Goal: Information Seeking & Learning: Learn about a topic

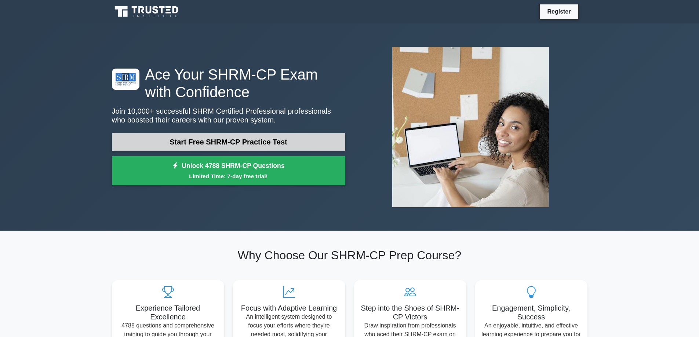
click at [296, 141] on link "Start Free SHRM-CP Practice Test" at bounding box center [228, 142] width 233 height 18
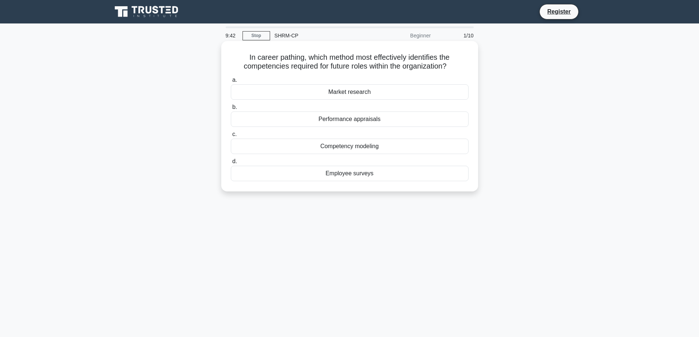
click at [364, 147] on div "Competency modeling" at bounding box center [350, 146] width 238 height 15
click at [231, 137] on input "c. Competency modeling" at bounding box center [231, 134] width 0 height 5
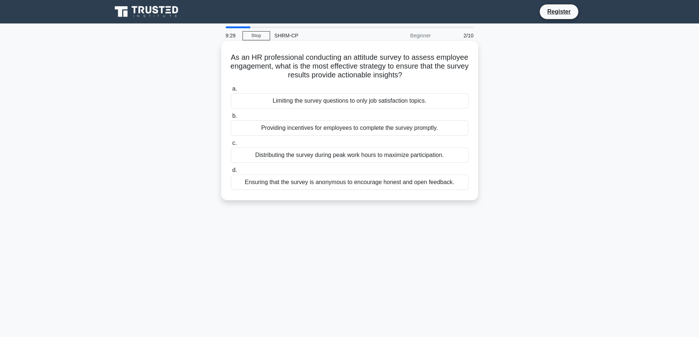
click at [328, 177] on div "Ensuring that the survey is anonymous to encourage honest and open feedback." at bounding box center [350, 182] width 238 height 15
click at [231, 173] on input "d. Ensuring that the survey is anonymous to encourage honest and open feedback." at bounding box center [231, 170] width 0 height 5
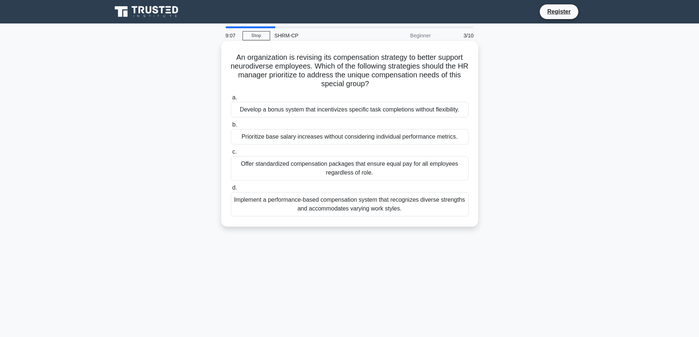
click at [284, 206] on div "Implement a performance-based compensation system that recognizes diverse stren…" at bounding box center [350, 204] width 238 height 24
click at [231, 190] on input "d. Implement a performance-based compensation system that recognizes diverse st…" at bounding box center [231, 188] width 0 height 5
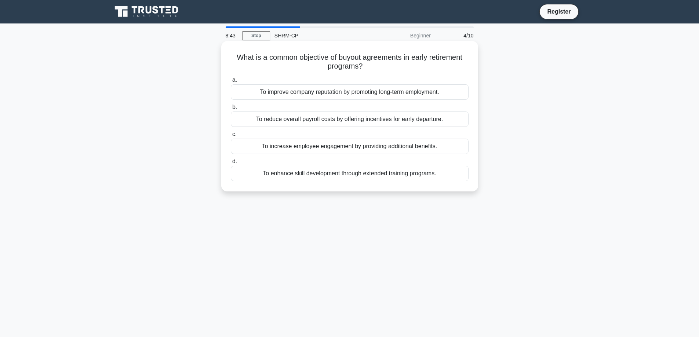
click at [271, 122] on div "To reduce overall payroll costs by offering incentives for early departure." at bounding box center [350, 119] width 238 height 15
click at [231, 110] on input "b. To reduce overall payroll costs by offering incentives for early departure." at bounding box center [231, 107] width 0 height 5
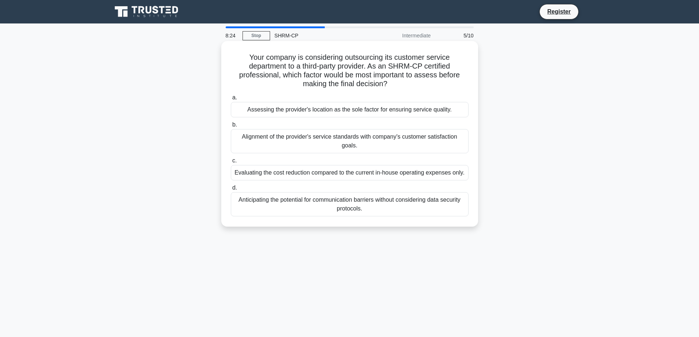
click at [361, 142] on div "Alignment of the provider's service standards with company's customer satisfact…" at bounding box center [350, 141] width 238 height 24
click at [231, 127] on input "b. Alignment of the provider's service standards with company's customer satisf…" at bounding box center [231, 125] width 0 height 5
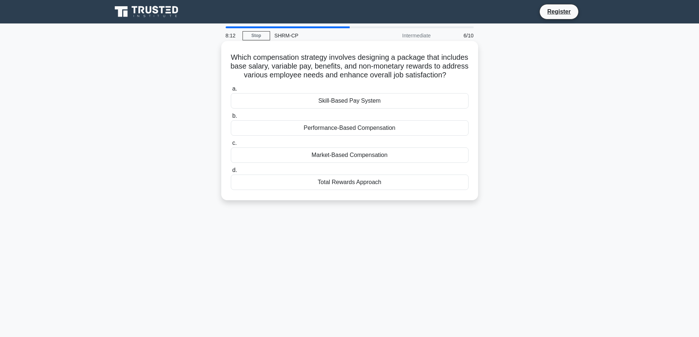
click at [262, 190] on div "Total Rewards Approach" at bounding box center [350, 182] width 238 height 15
click at [231, 173] on input "d. Total Rewards Approach" at bounding box center [231, 170] width 0 height 5
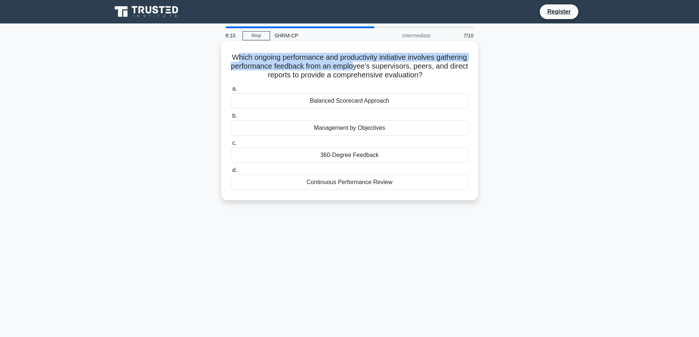
drag, startPoint x: 248, startPoint y: 58, endPoint x: 401, endPoint y: 67, distance: 153.2
click at [401, 67] on h5 "Which ongoing performance and productivity initiative involves gathering perfor…" at bounding box center [349, 66] width 239 height 27
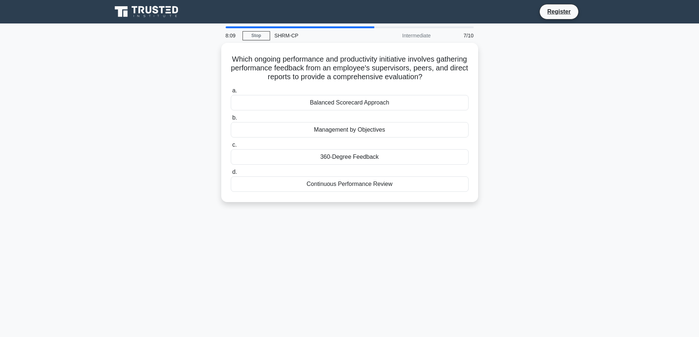
click at [190, 77] on div "Which ongoing performance and productivity initiative involves gathering perfor…" at bounding box center [349, 127] width 484 height 168
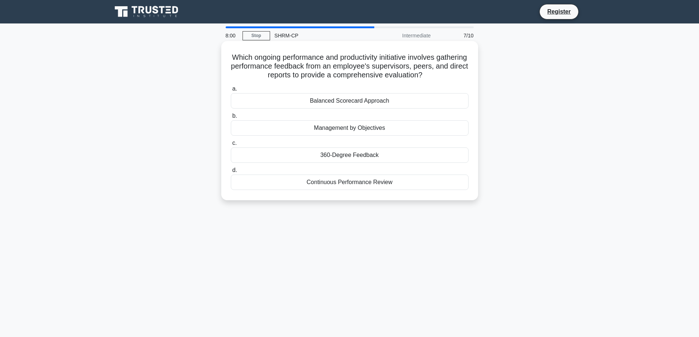
click at [293, 156] on div "360-Degree Feedback" at bounding box center [350, 154] width 238 height 15
click at [231, 146] on input "c. 360-Degree Feedback" at bounding box center [231, 143] width 0 height 5
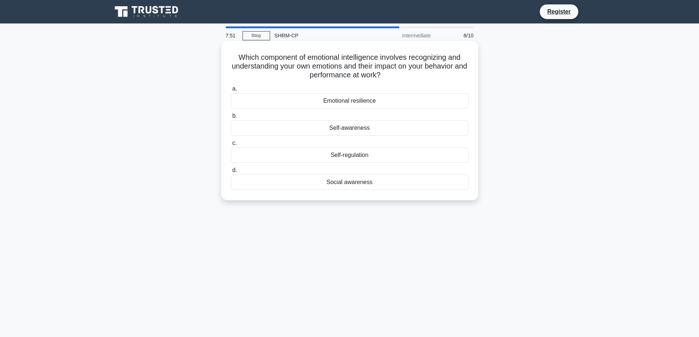
click at [369, 125] on div "Self-awareness" at bounding box center [350, 127] width 238 height 15
click at [231, 118] on input "b. Self-awareness" at bounding box center [231, 116] width 0 height 5
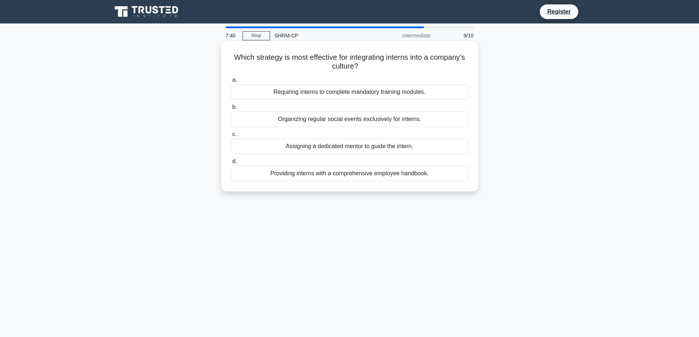
click at [256, 143] on div "Assigning a dedicated mentor to guide the intern." at bounding box center [350, 146] width 238 height 15
click at [231, 137] on input "c. Assigning a dedicated mentor to guide the intern." at bounding box center [231, 134] width 0 height 5
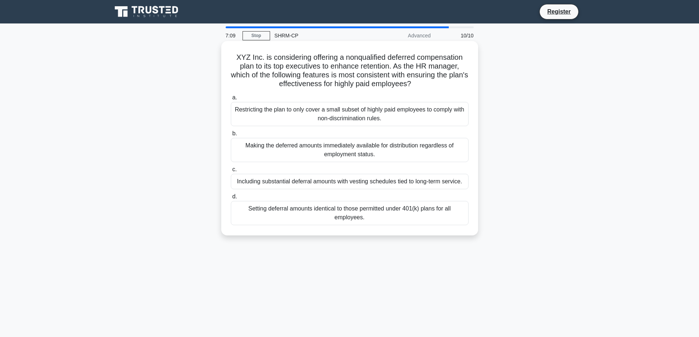
click at [273, 211] on div "Setting deferral amounts identical to those permitted under 401(k) plans for al…" at bounding box center [350, 213] width 238 height 24
click at [320, 217] on div "Setting deferral amounts identical to those permitted under 401(k) plans for al…" at bounding box center [350, 213] width 238 height 24
click at [231, 199] on input "d. Setting deferral amounts identical to those permitted under 401(k) plans for…" at bounding box center [231, 196] width 0 height 5
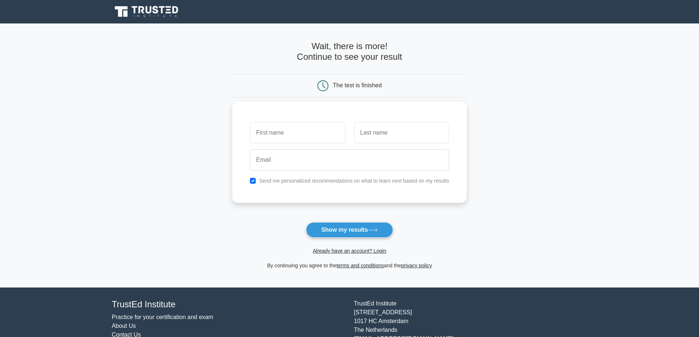
click at [284, 126] on input "text" at bounding box center [297, 132] width 95 height 21
type input "[PERSON_NAME]"
type input "downing"
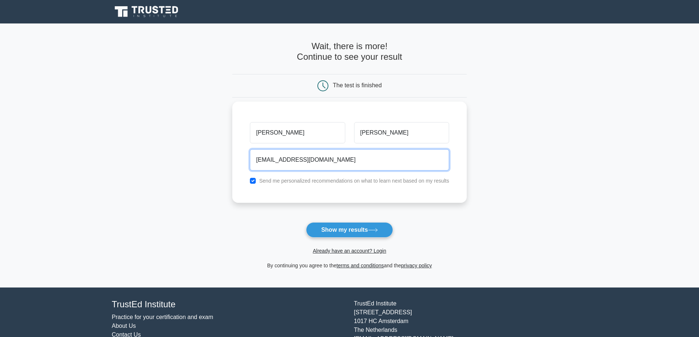
type input "rkeener150@gmail.com"
click at [306, 222] on button "Show my results" at bounding box center [349, 229] width 87 height 15
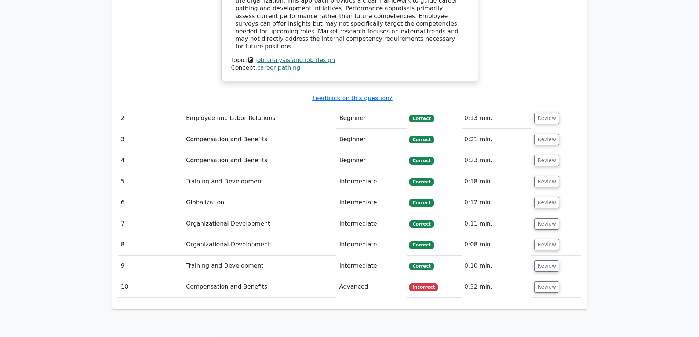
scroll to position [807, 0]
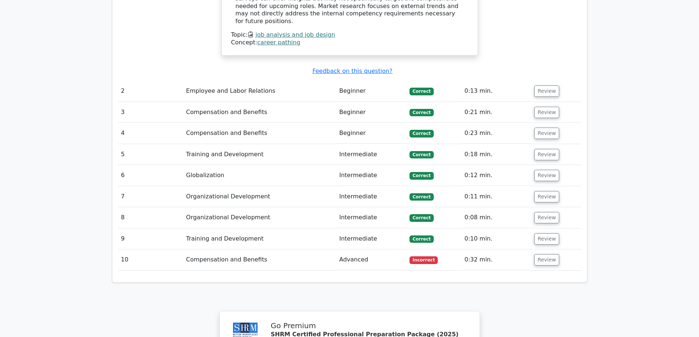
click at [351, 249] on td "Advanced" at bounding box center [371, 259] width 70 height 21
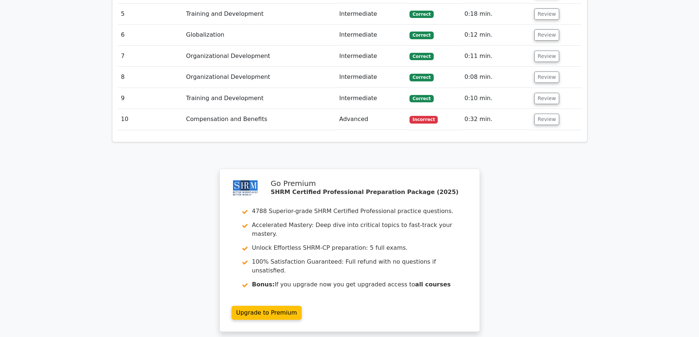
scroll to position [0, 0]
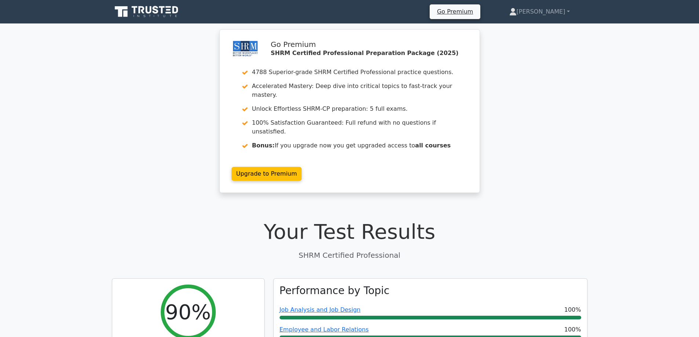
drag, startPoint x: 520, startPoint y: 239, endPoint x: 518, endPoint y: 50, distance: 188.9
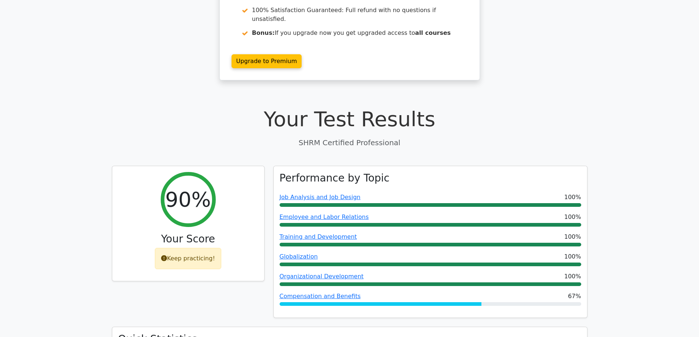
scroll to position [220, 0]
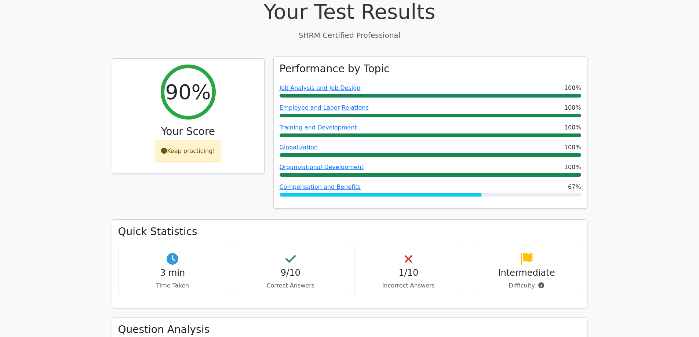
click at [549, 183] on div "Compensation and Benefits 67%" at bounding box center [430, 187] width 302 height 9
click at [303, 183] on link "Compensation and Benefits" at bounding box center [319, 186] width 81 height 7
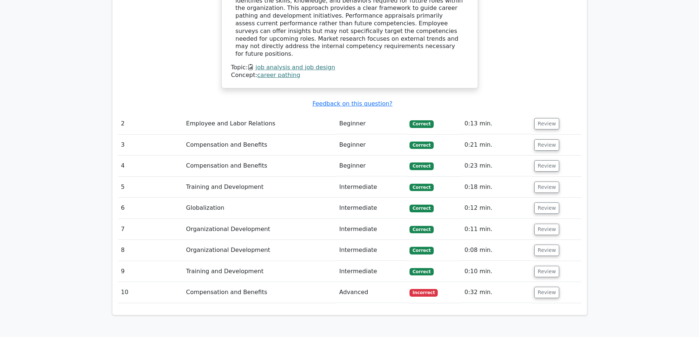
scroll to position [917, 0]
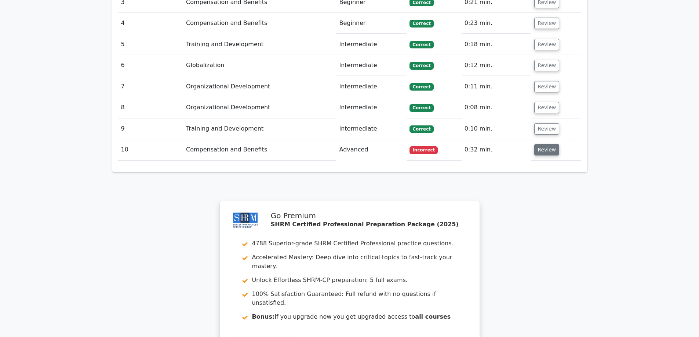
click at [547, 144] on button "Review" at bounding box center [546, 149] width 25 height 11
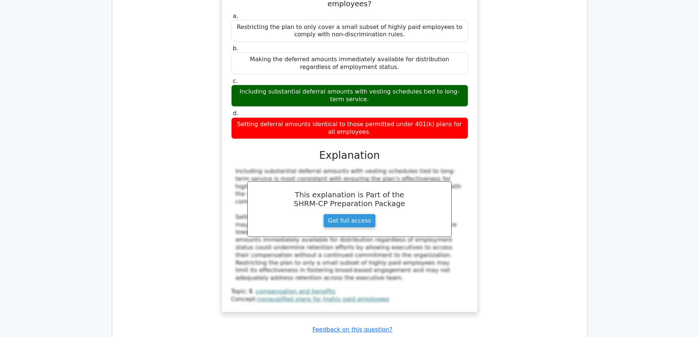
scroll to position [1137, 0]
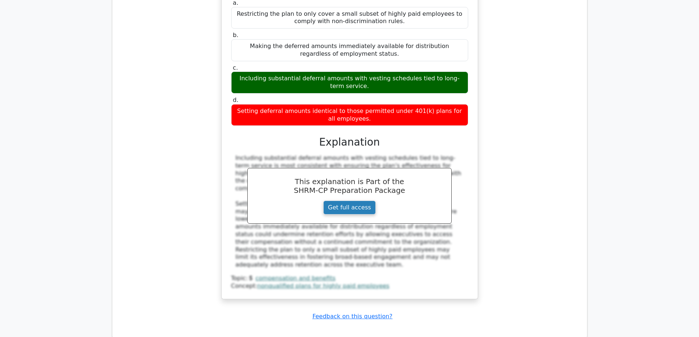
click at [343, 201] on link "Get full access" at bounding box center [349, 208] width 52 height 14
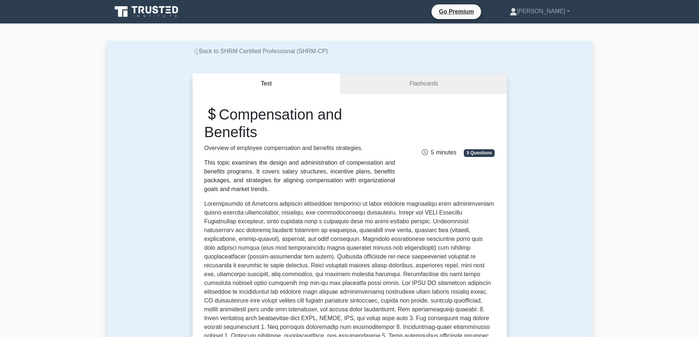
drag, startPoint x: 613, startPoint y: 210, endPoint x: 597, endPoint y: 22, distance: 188.5
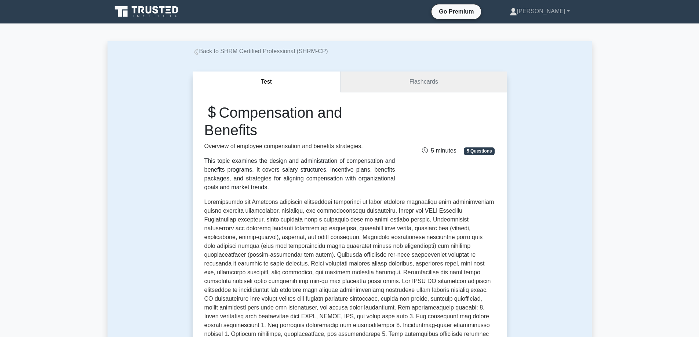
click at [441, 87] on link "Flashcards" at bounding box center [423, 82] width 166 height 21
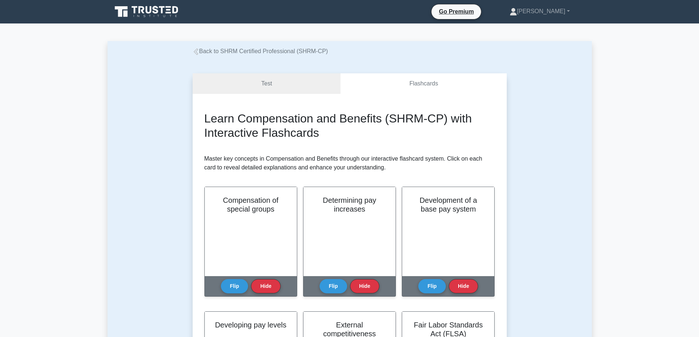
drag, startPoint x: 580, startPoint y: 199, endPoint x: 509, endPoint y: 17, distance: 195.4
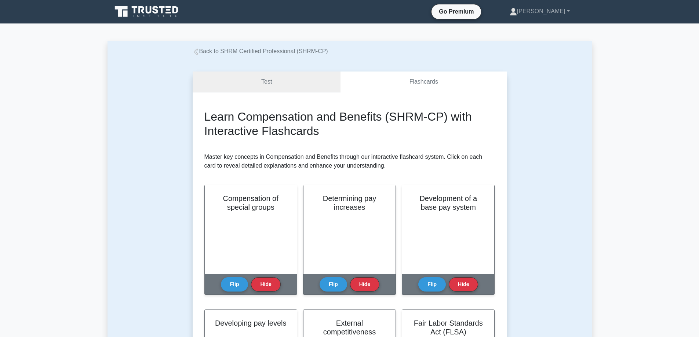
click at [274, 78] on link "Test" at bounding box center [267, 82] width 148 height 21
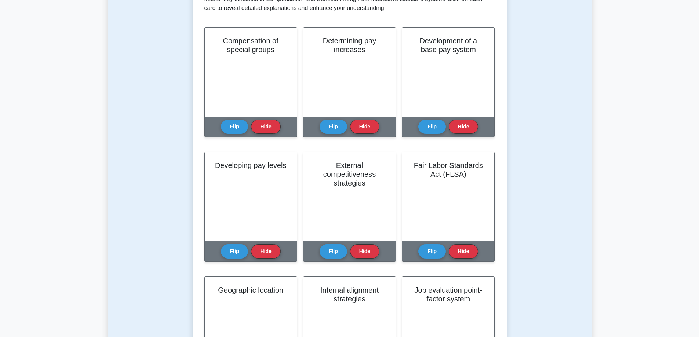
scroll to position [147, 0]
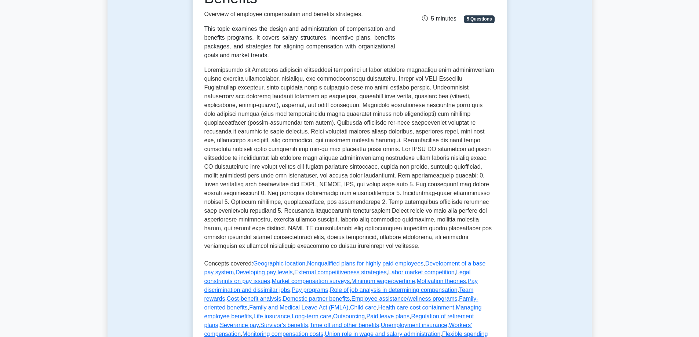
scroll to position [147, 0]
